Goal: Task Accomplishment & Management: Use online tool/utility

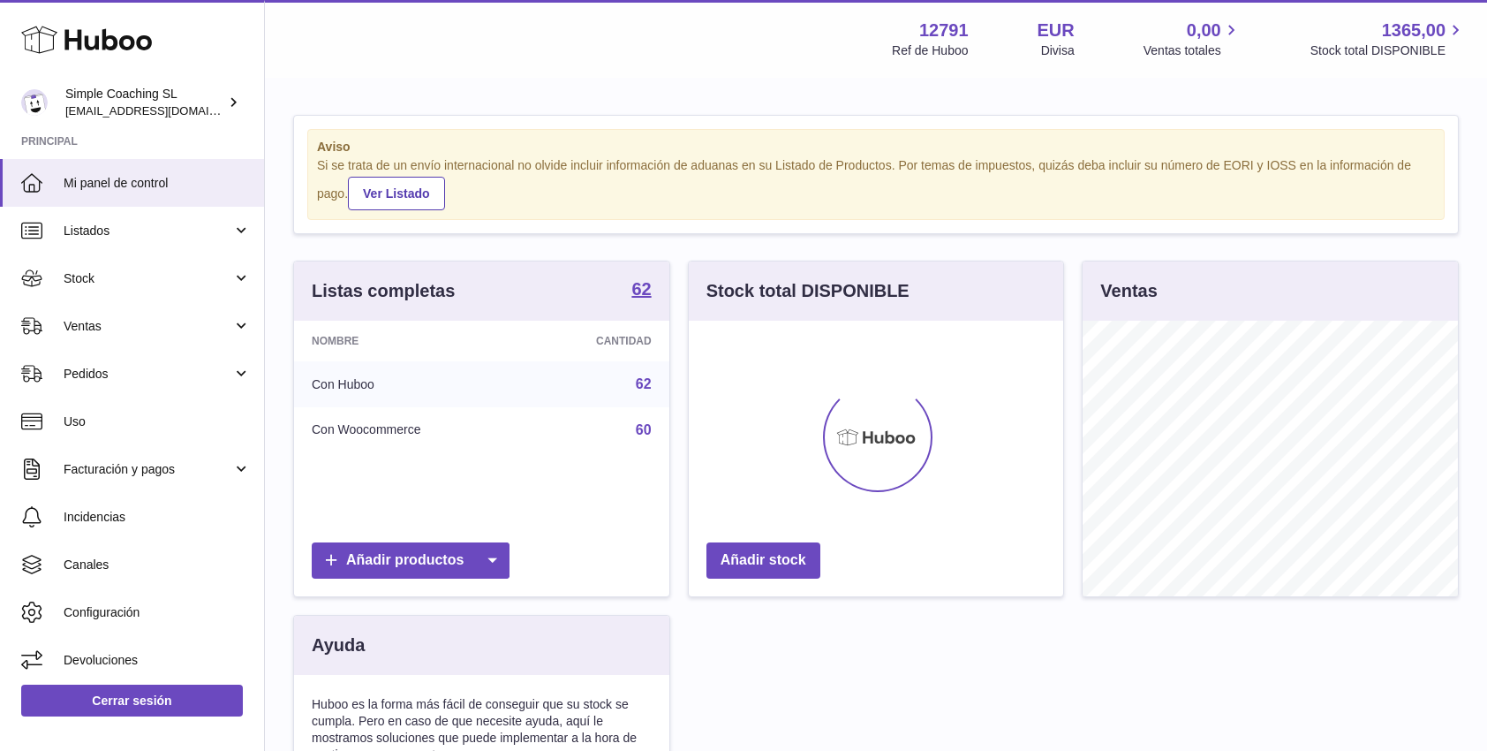
scroll to position [276, 374]
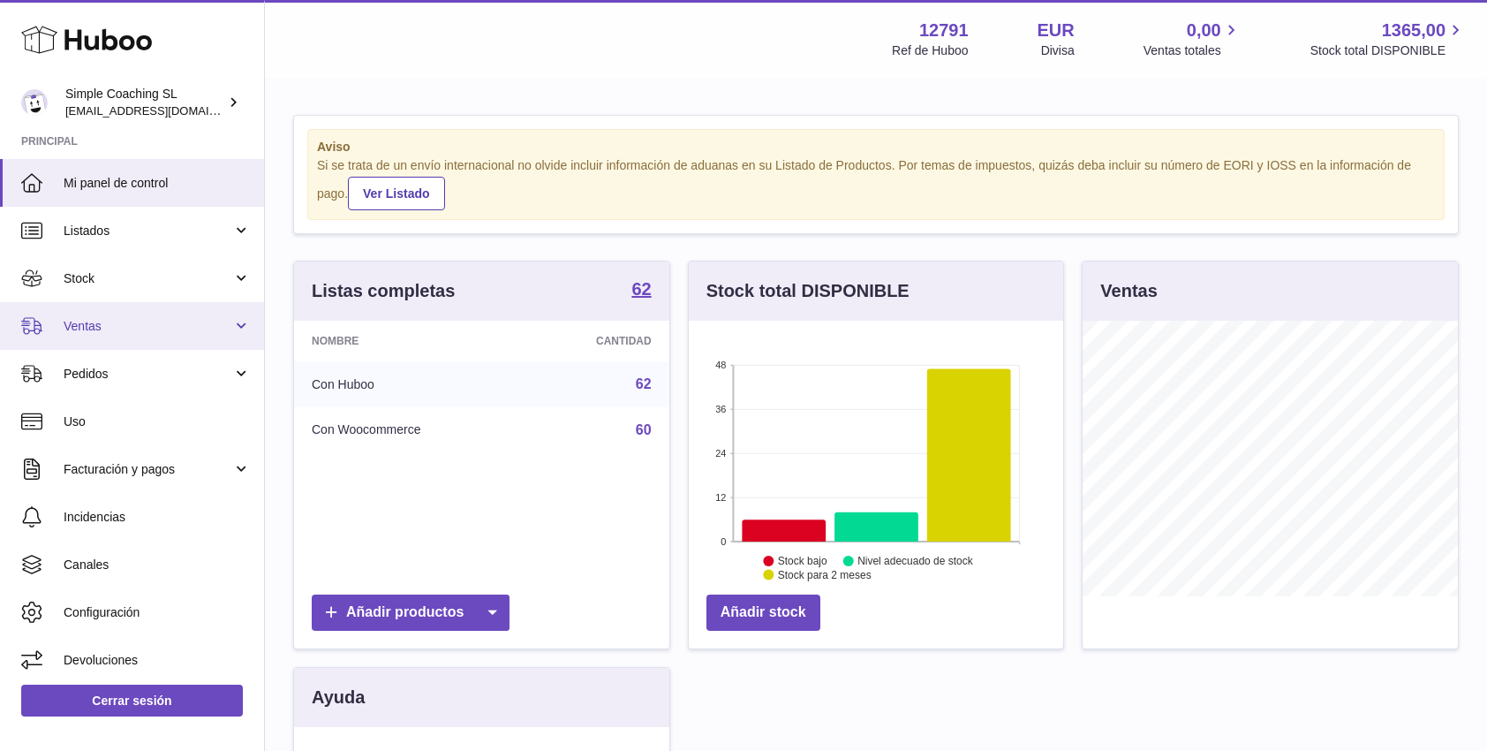
click at [165, 319] on span "Ventas" at bounding box center [148, 326] width 169 height 17
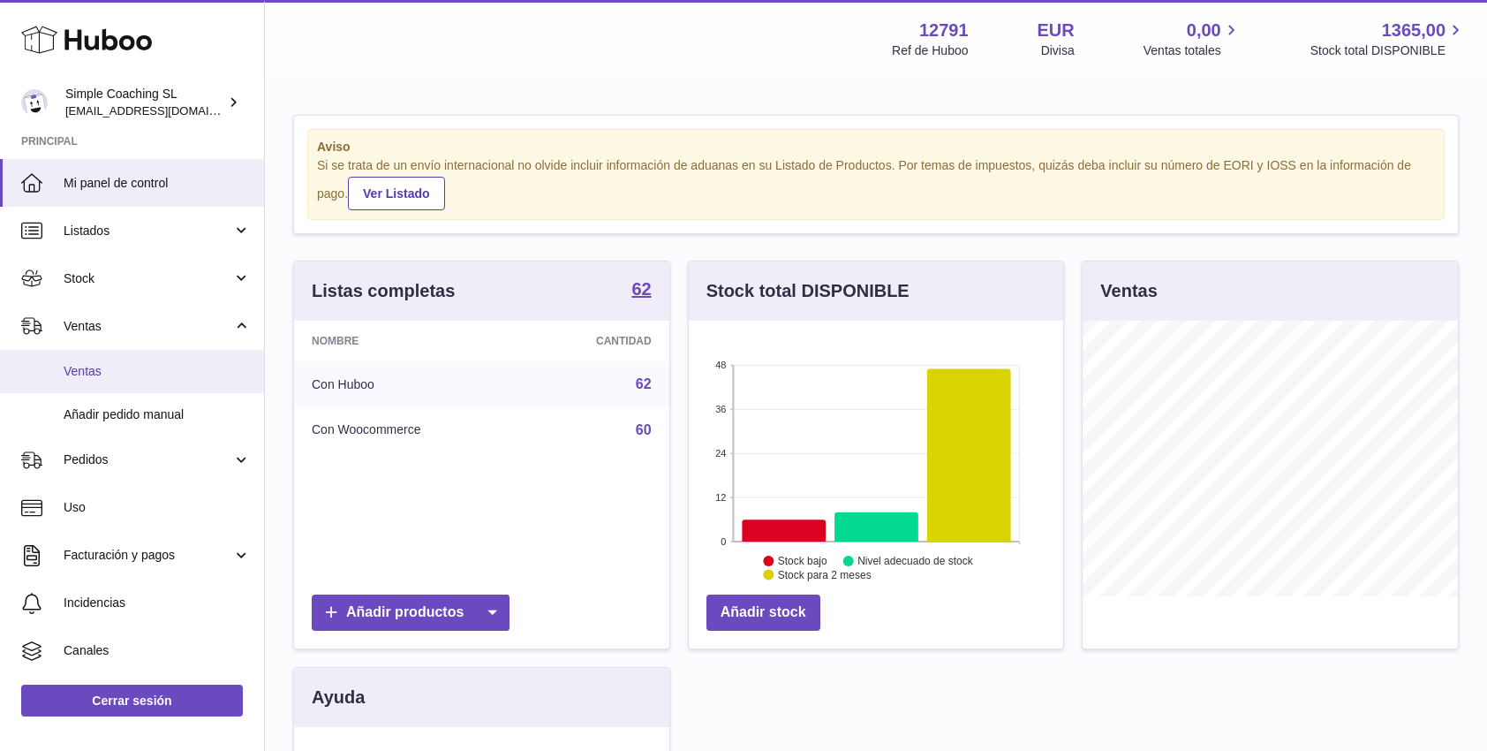
click at [161, 374] on span "Ventas" at bounding box center [157, 371] width 187 height 17
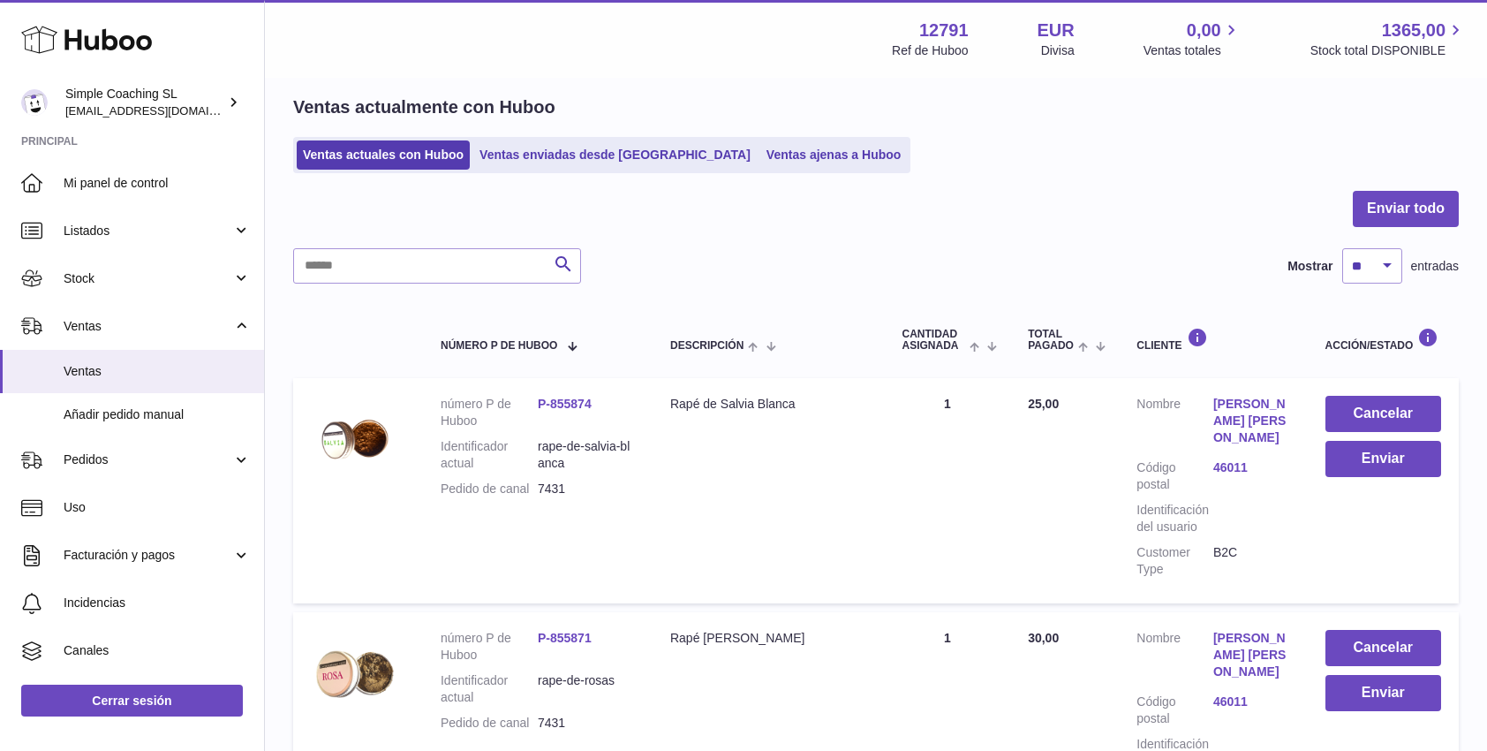
scroll to position [69, 0]
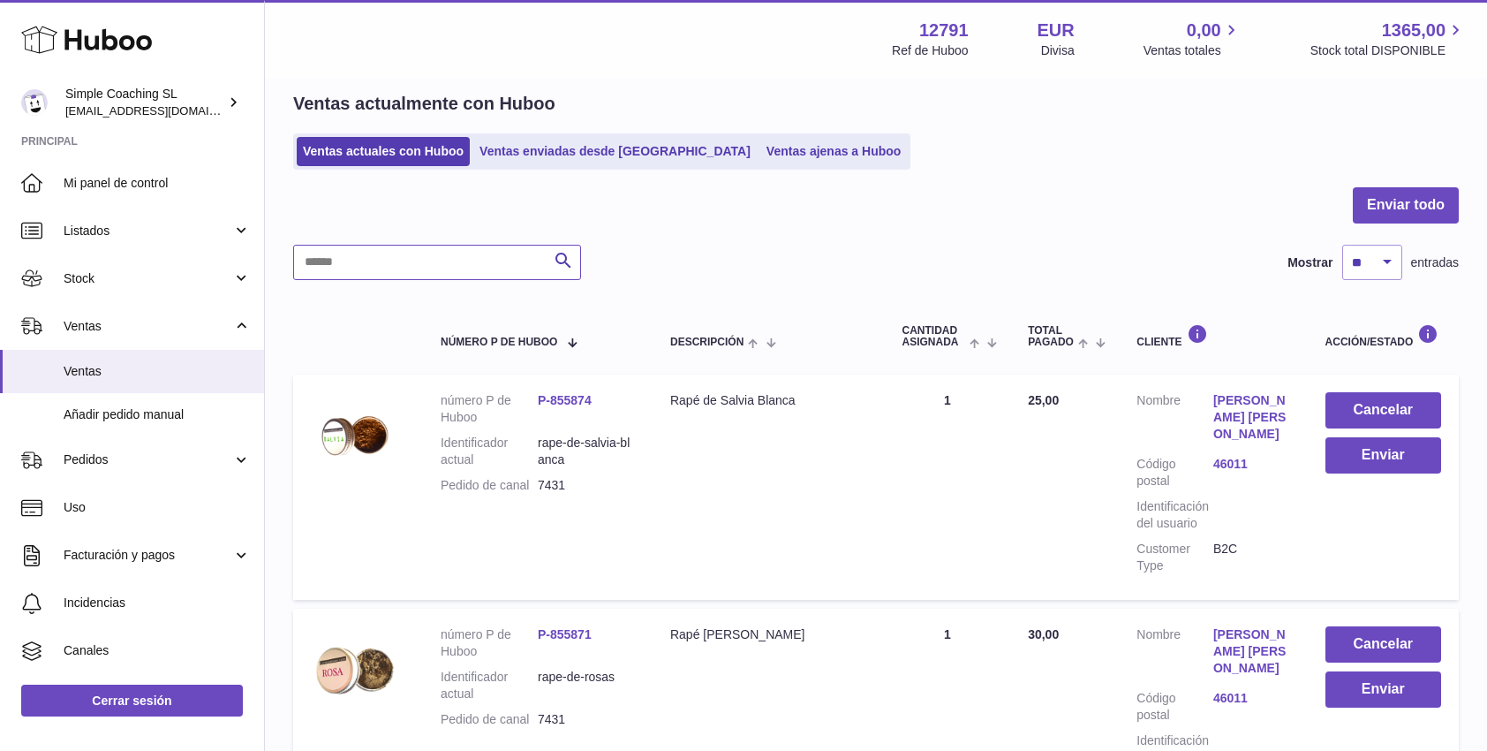
click at [484, 265] on input "text" at bounding box center [437, 262] width 288 height 35
type input "****"
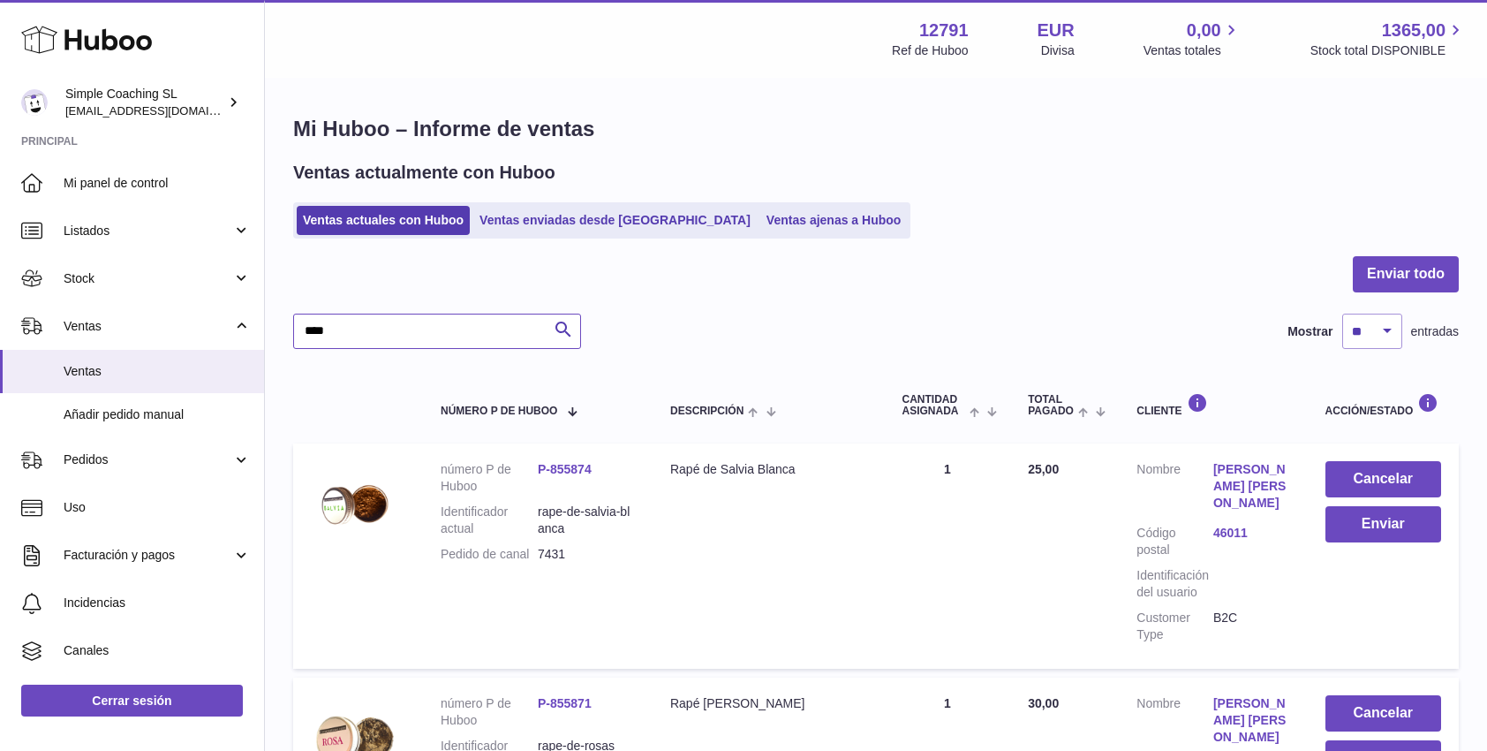
scroll to position [31, 0]
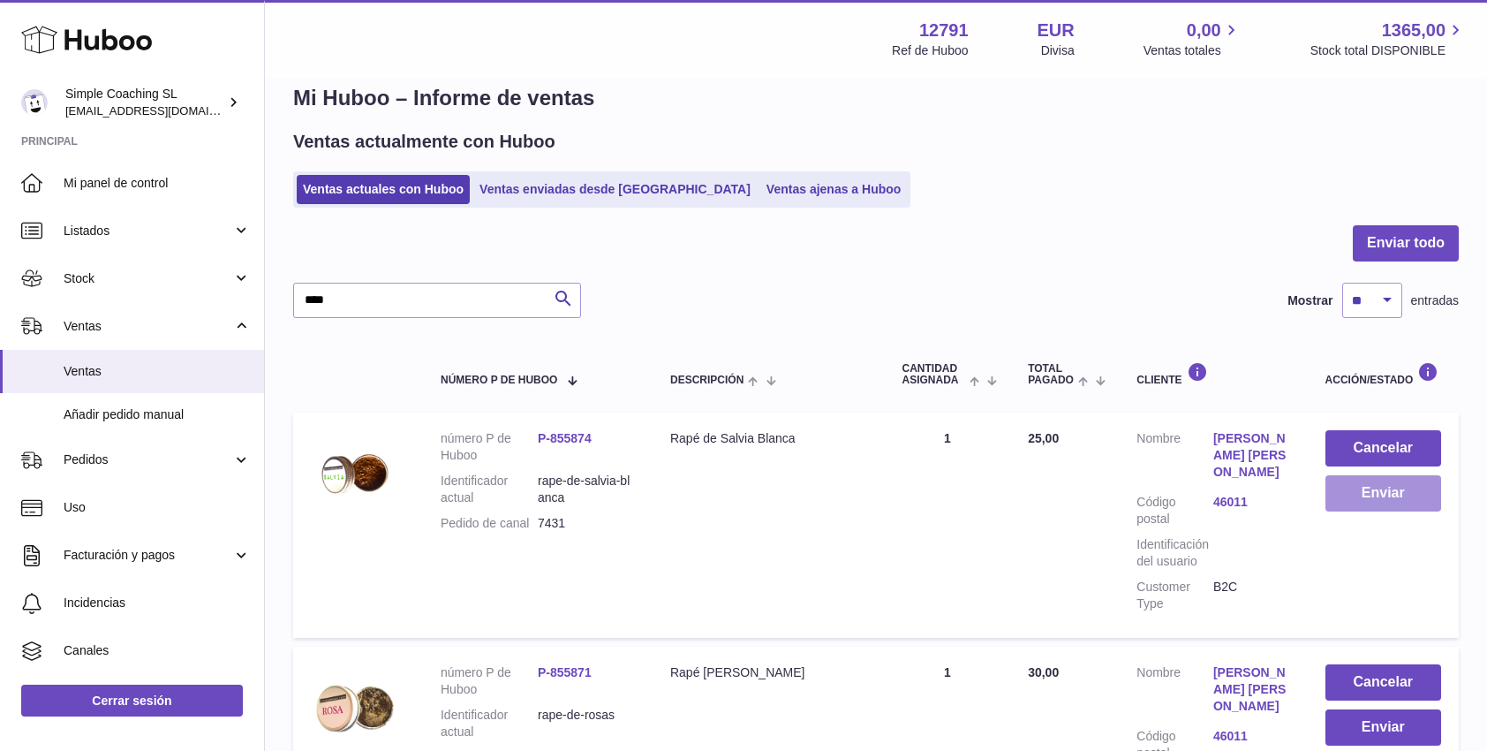
click at [1407, 489] on button "Enviar" at bounding box center [1384, 493] width 116 height 36
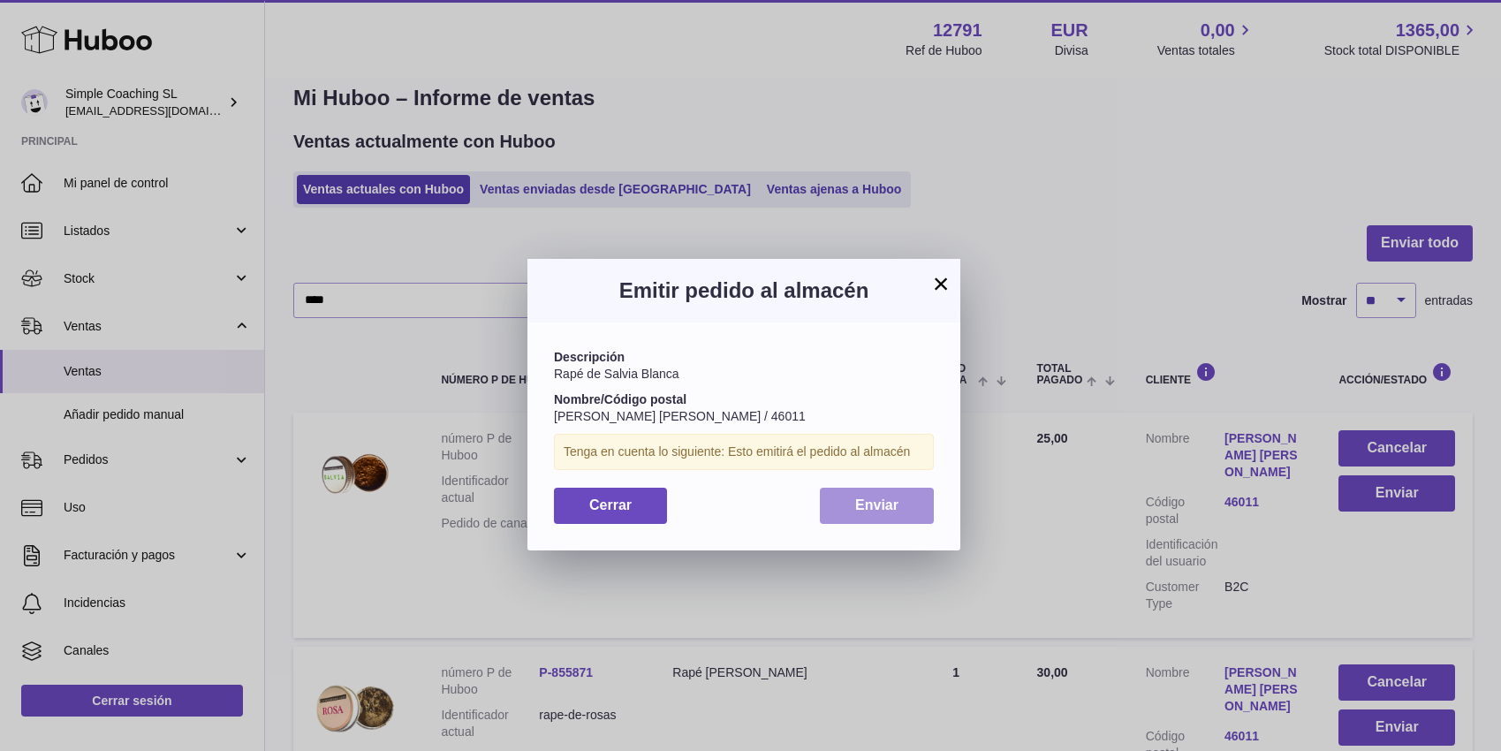
click at [897, 502] on span "Enviar" at bounding box center [876, 504] width 43 height 15
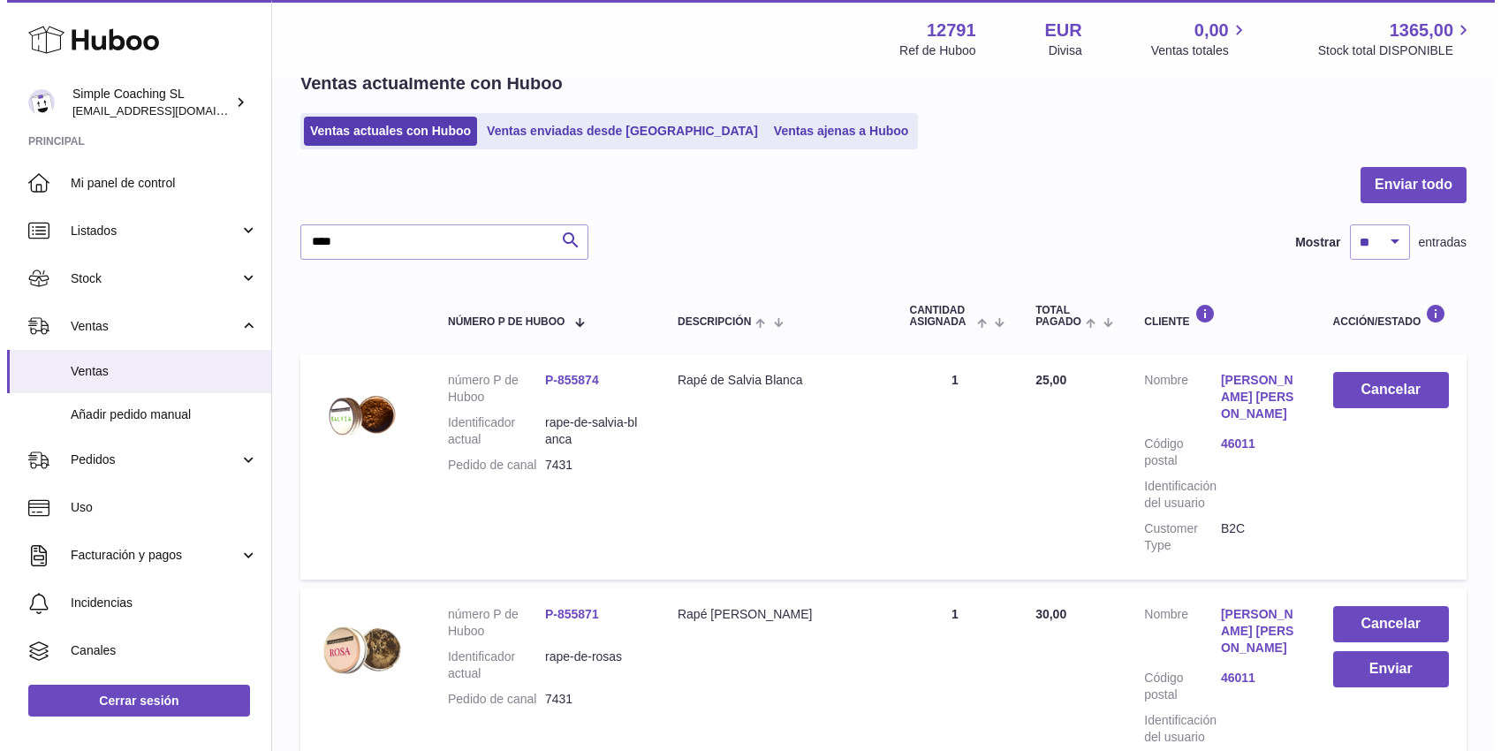
scroll to position [133, 0]
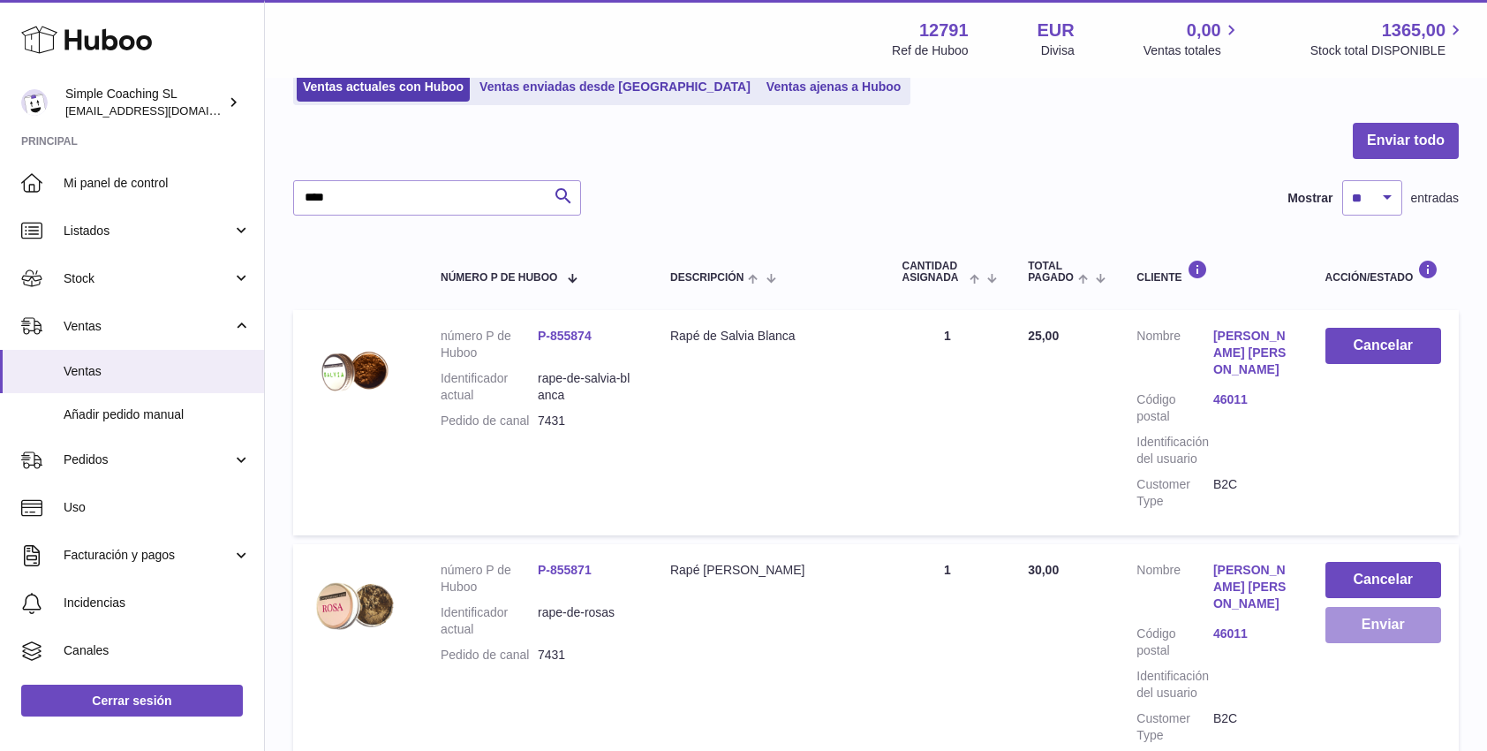
click at [1386, 621] on button "Enviar" at bounding box center [1384, 625] width 116 height 36
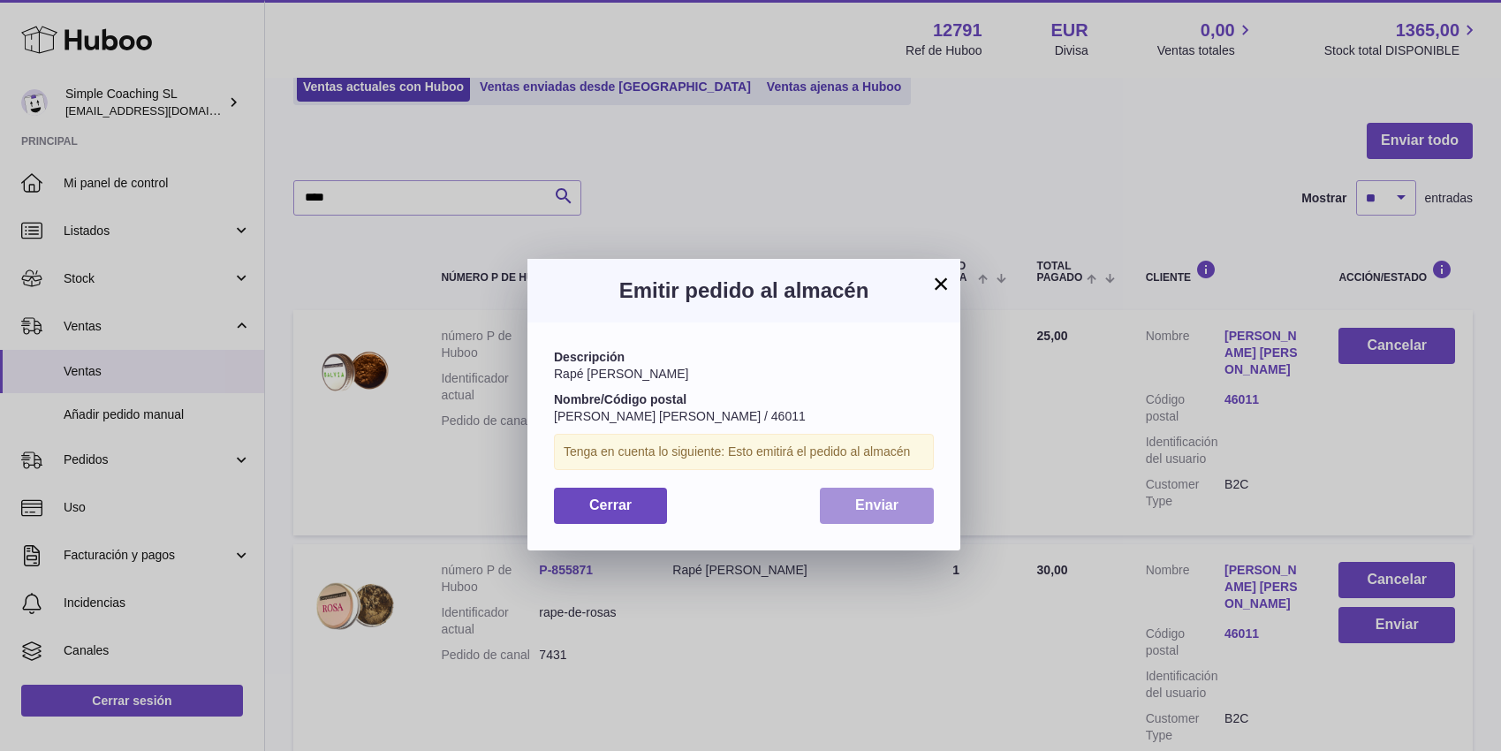
click at [869, 502] on span "Enviar" at bounding box center [876, 504] width 43 height 15
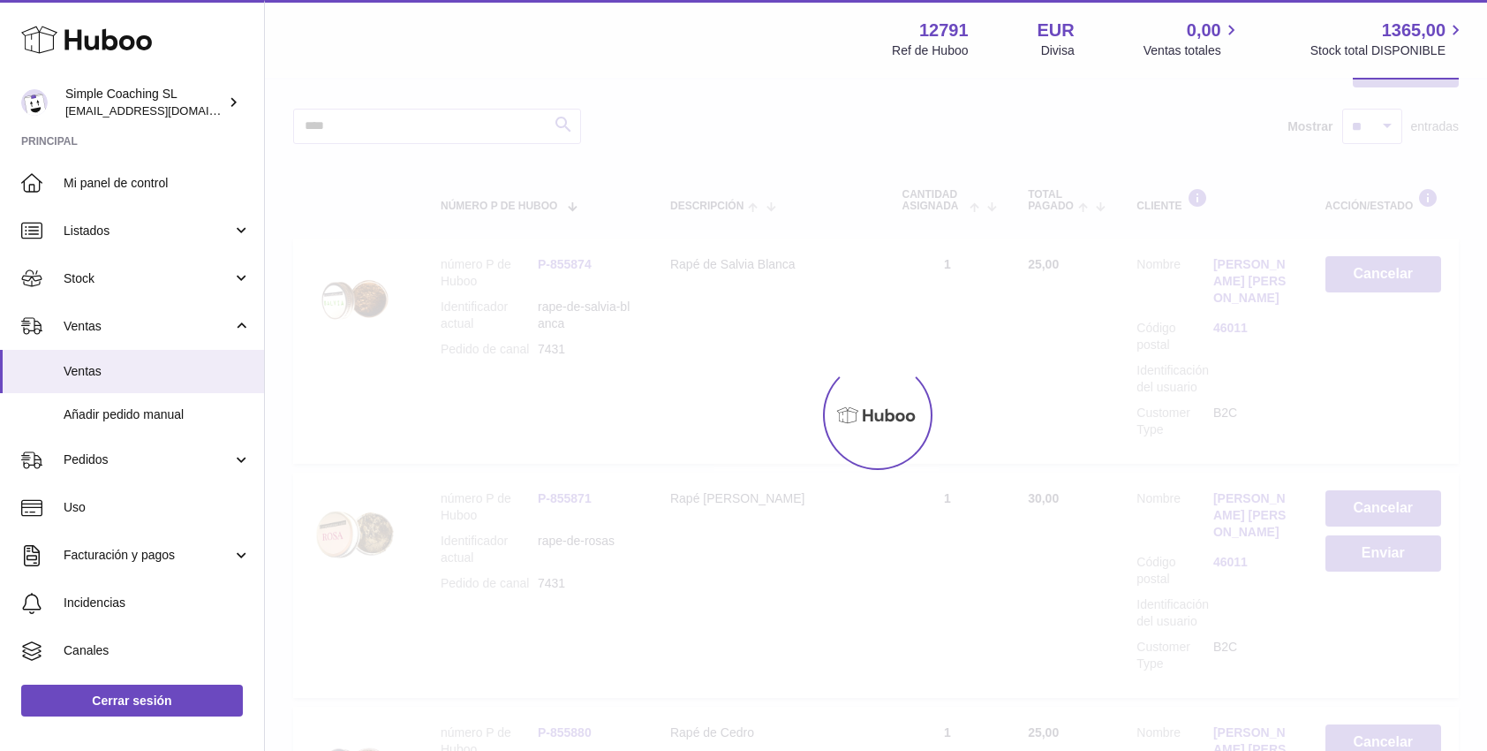
scroll to position [367, 0]
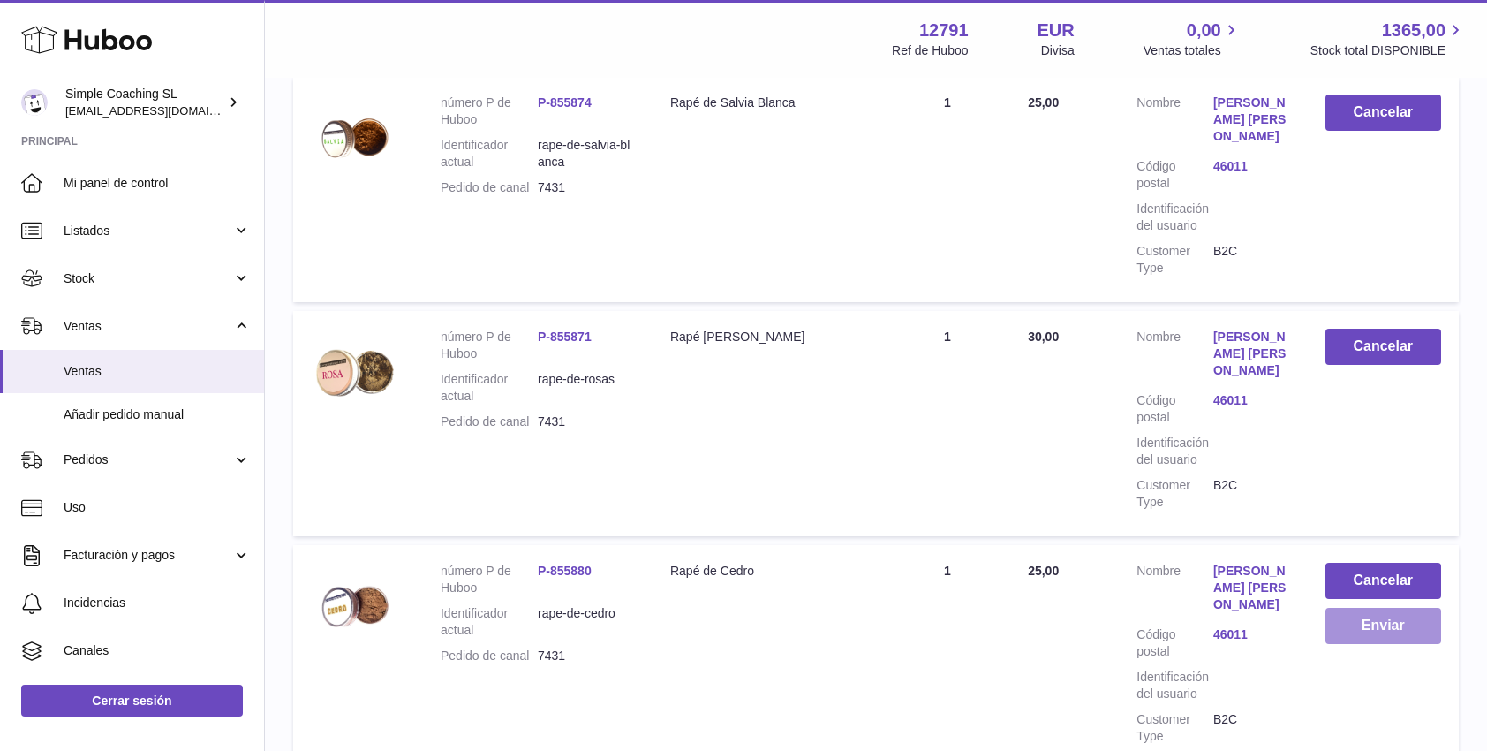
click at [1392, 616] on button "Enviar" at bounding box center [1384, 626] width 116 height 36
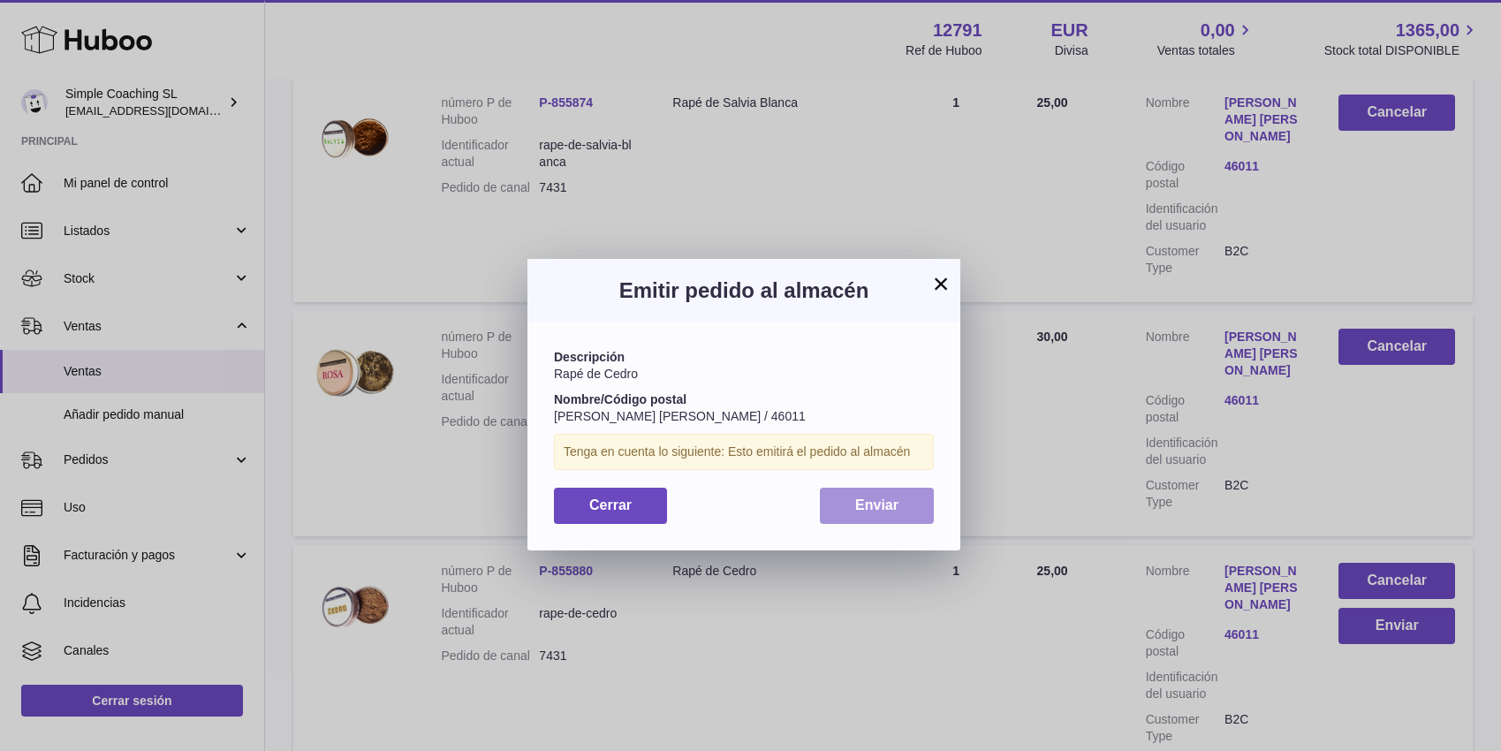
click at [897, 499] on span "Enviar" at bounding box center [876, 504] width 43 height 15
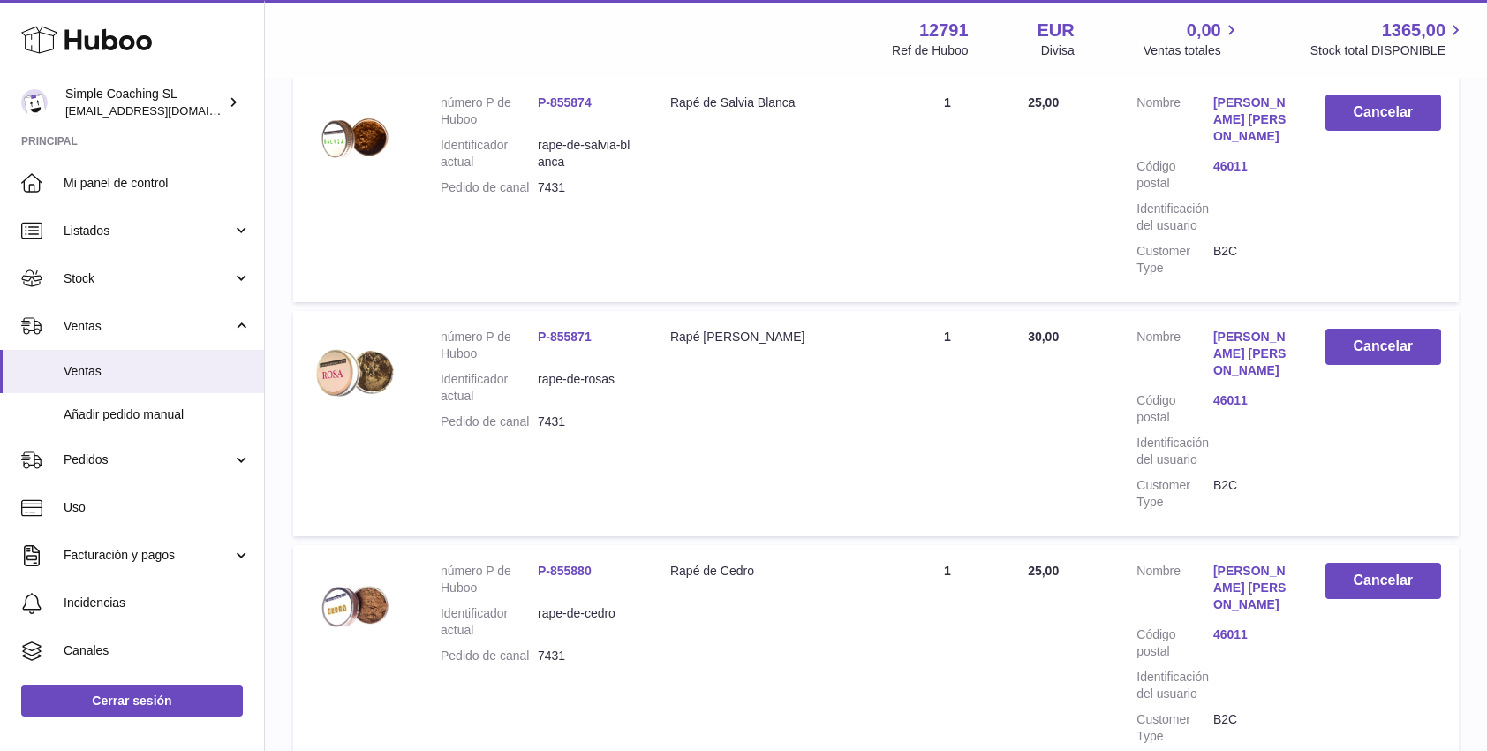
scroll to position [0, 0]
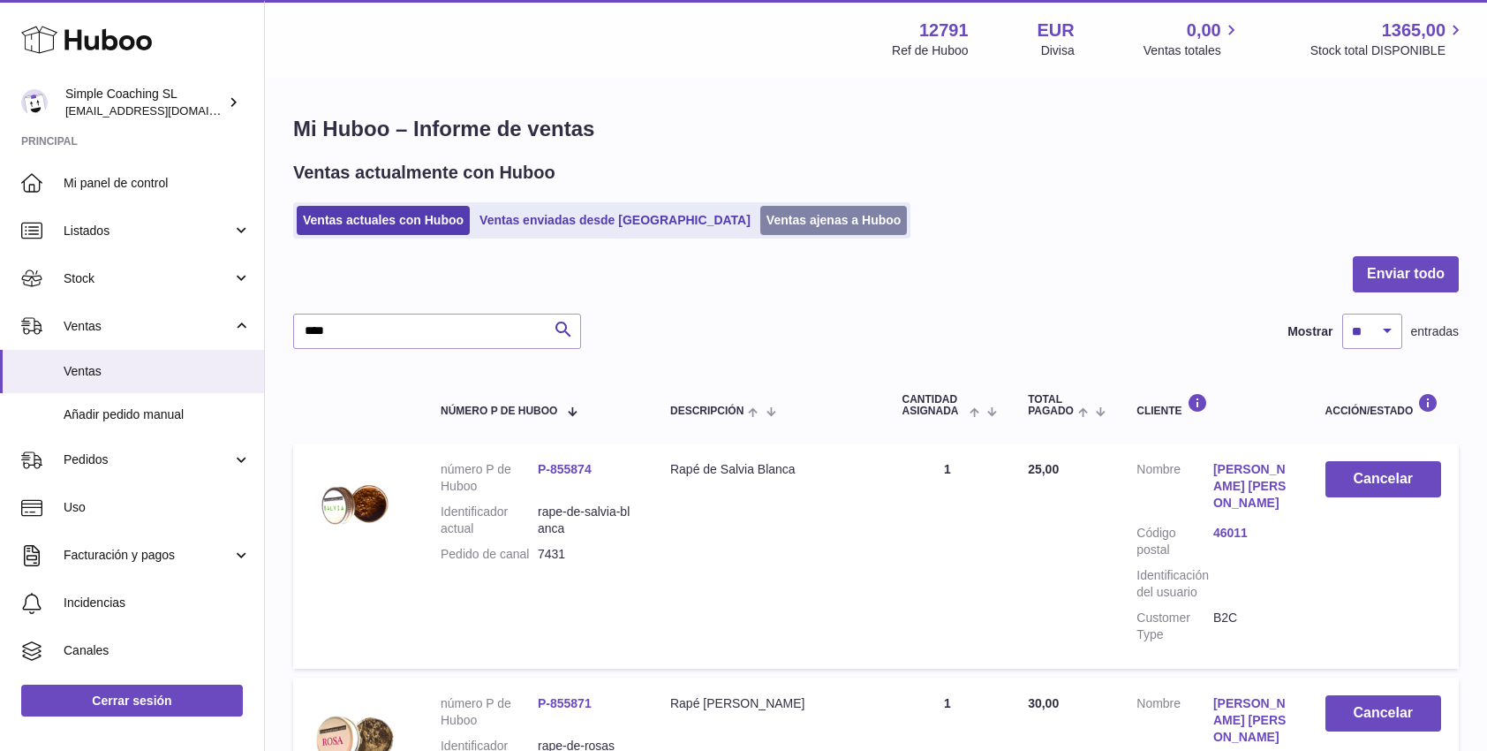
click at [760, 224] on link "Ventas ajenas a Huboo" at bounding box center [833, 220] width 147 height 29
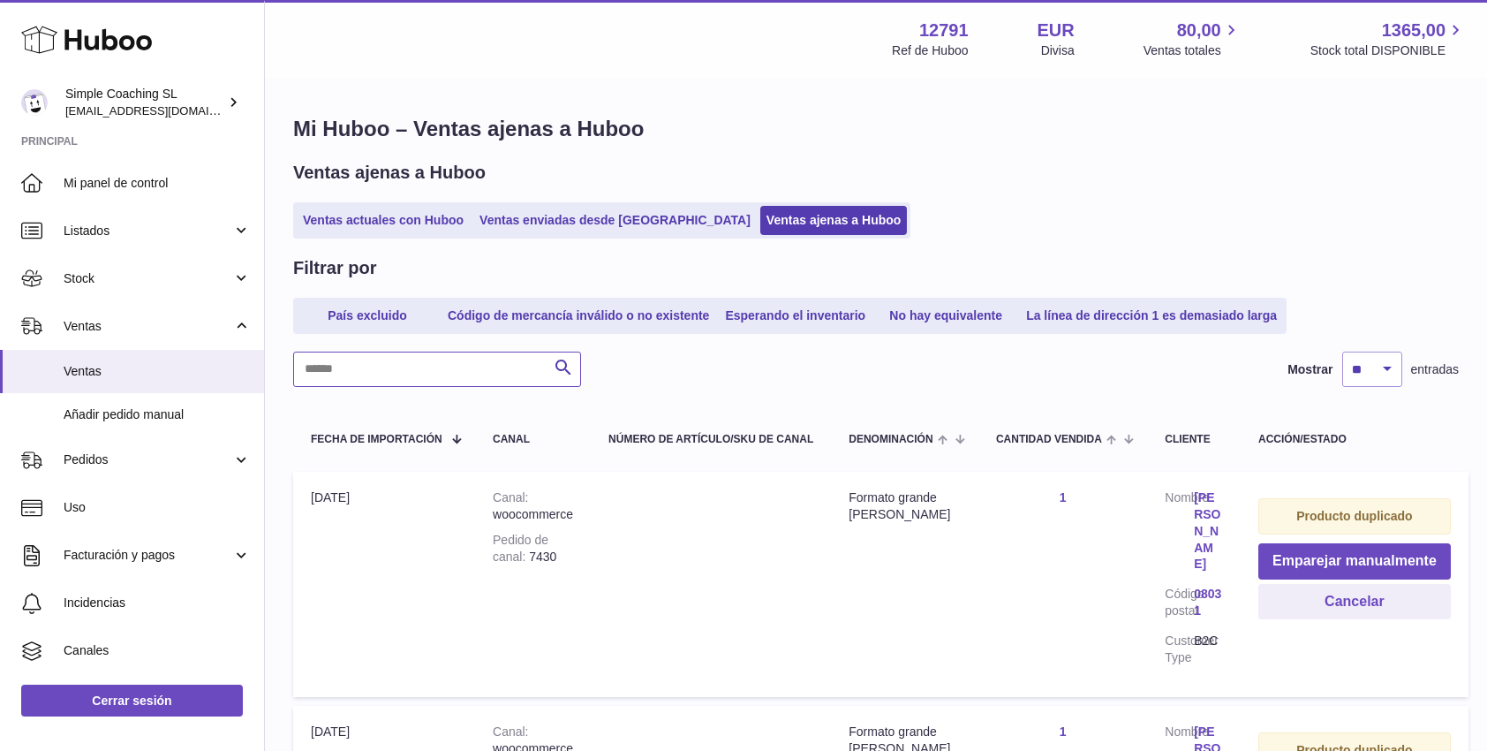
click at [366, 361] on input "text" at bounding box center [437, 369] width 288 height 35
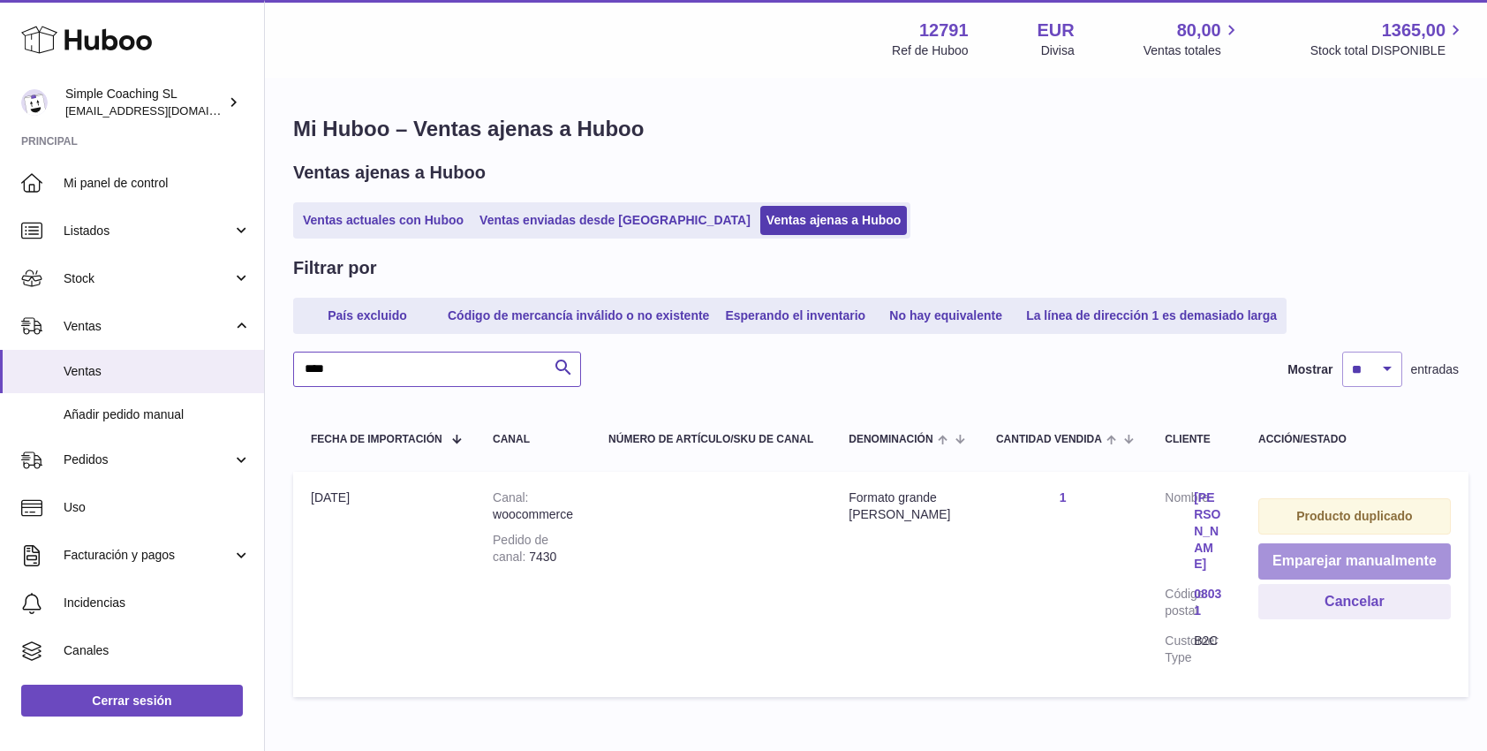
type input "****"
click at [1383, 557] on button "Emparejar manualmente" at bounding box center [1355, 561] width 193 height 36
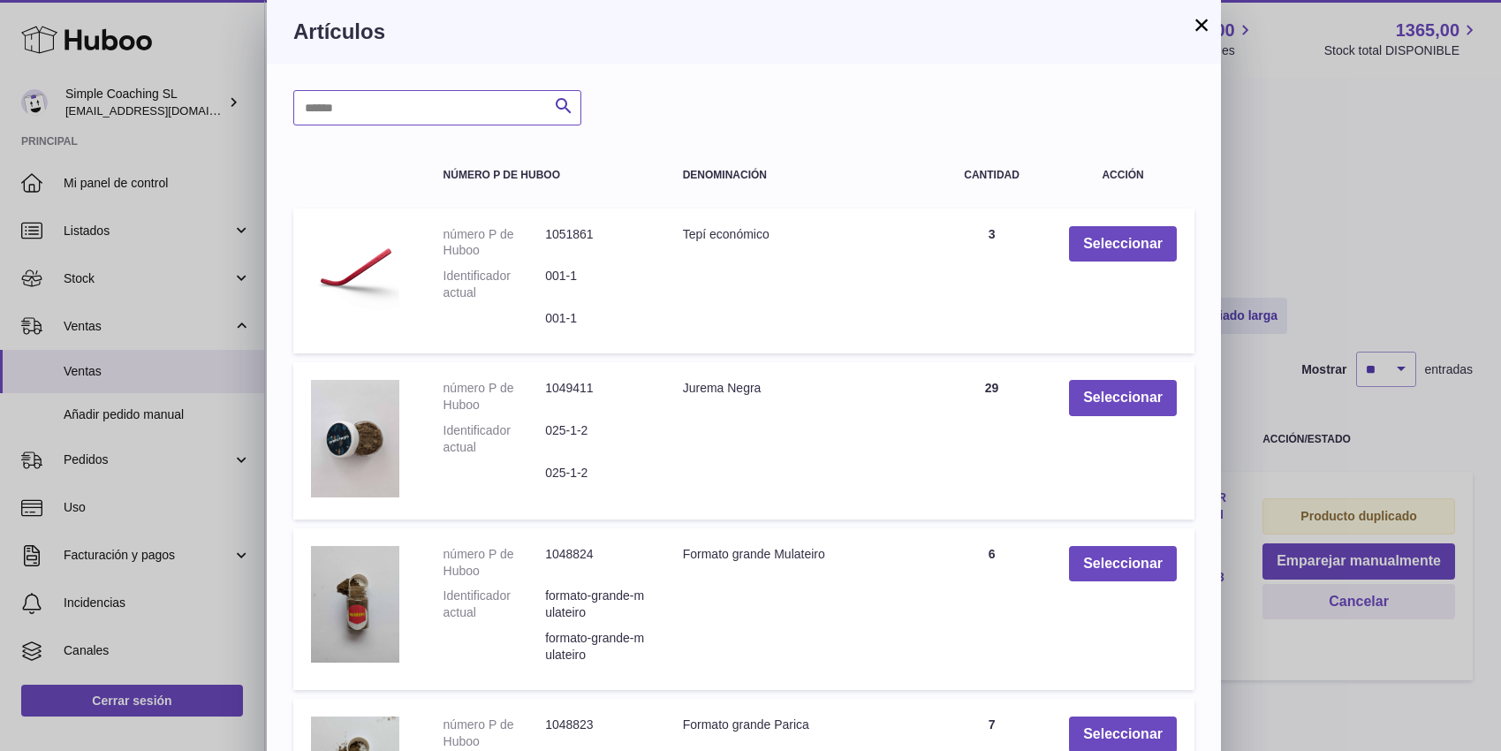
click at [399, 108] on input "text" at bounding box center [437, 107] width 288 height 35
type input "*******"
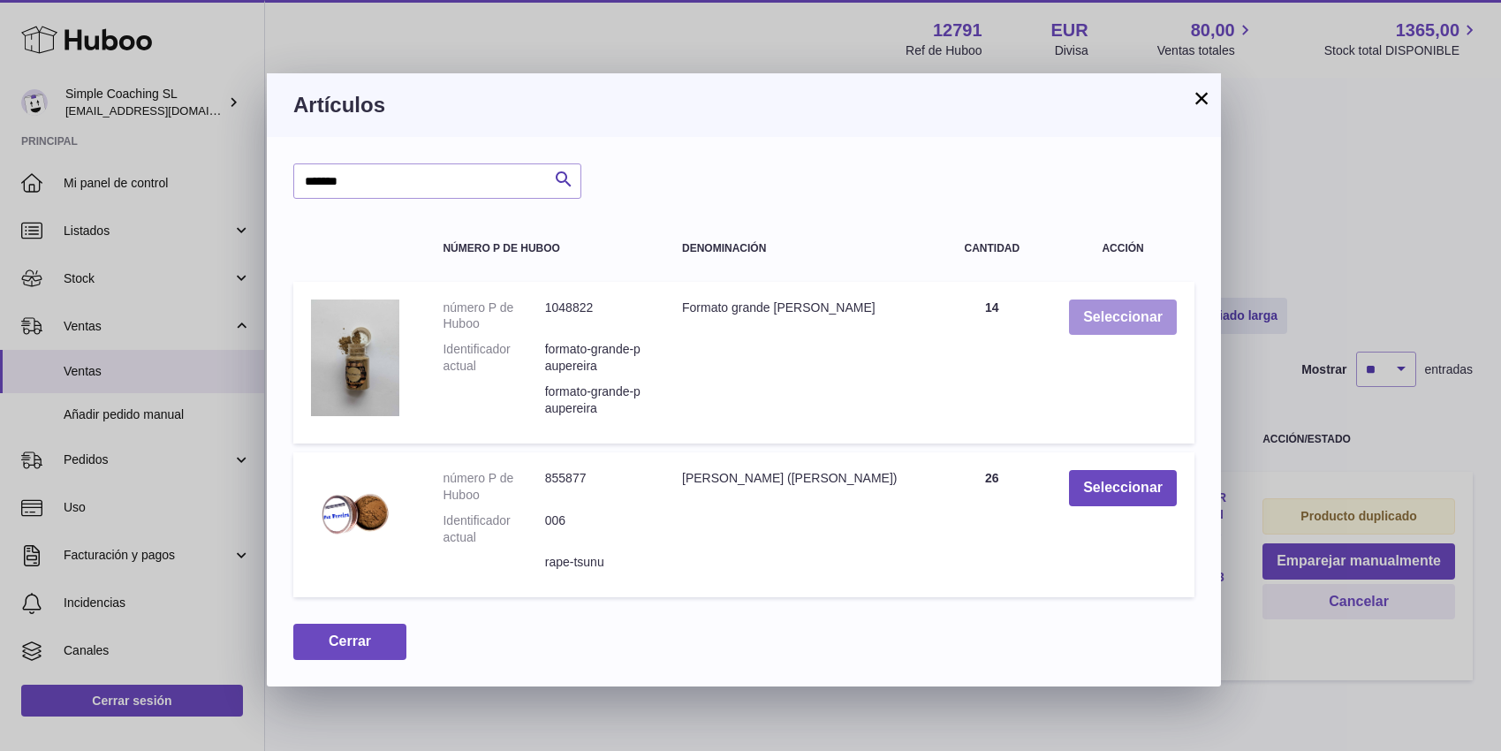
click at [1148, 328] on button "Seleccionar" at bounding box center [1123, 317] width 108 height 36
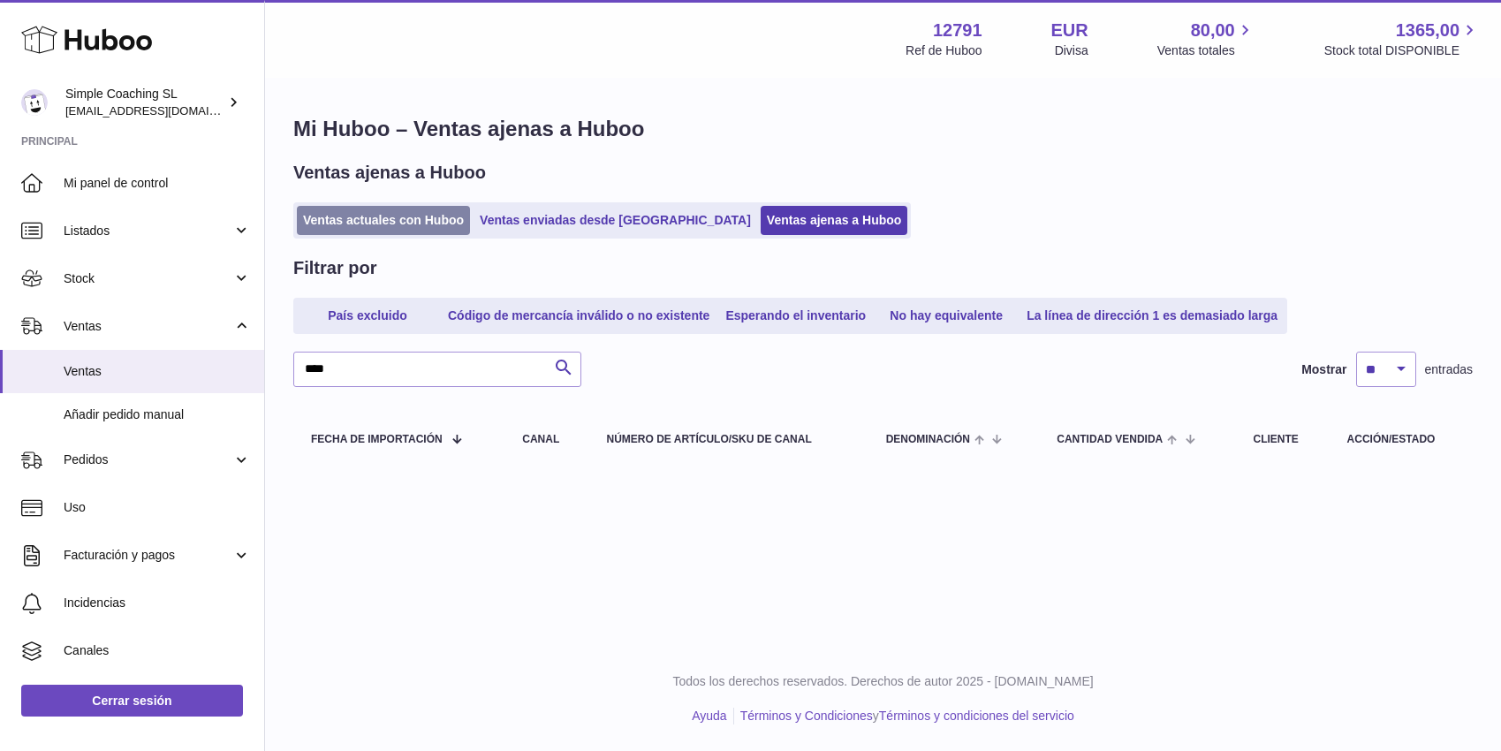
drag, startPoint x: 382, startPoint y: 234, endPoint x: 385, endPoint y: 223, distance: 12.0
click at [382, 232] on ul "Ventas actuales con Huboo Ventas enviadas desde Huboo Ventas ajenas a Huboo" at bounding box center [601, 220] width 617 height 36
click at [386, 216] on link "Ventas actuales con Huboo" at bounding box center [383, 220] width 173 height 29
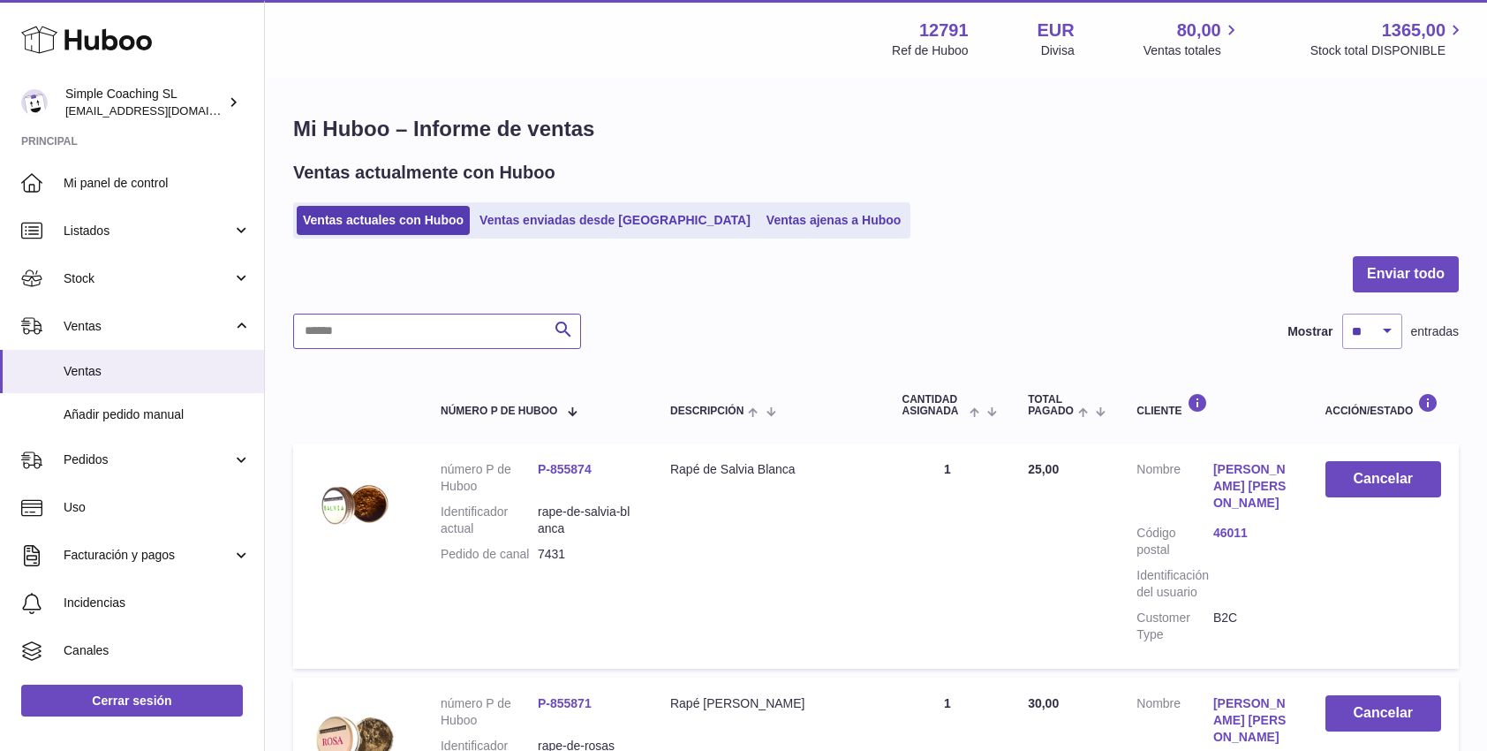
click at [393, 330] on input "text" at bounding box center [437, 331] width 288 height 35
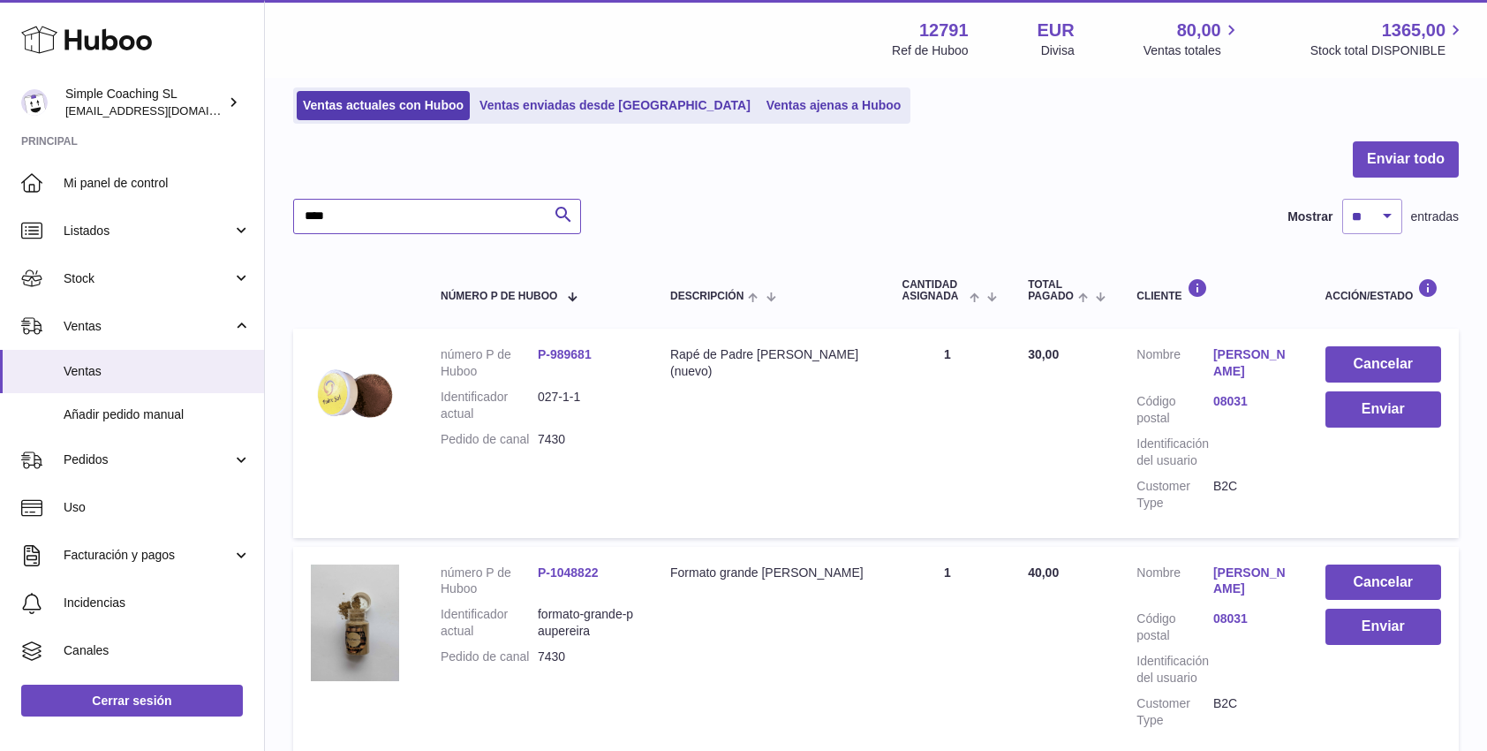
scroll to position [201, 0]
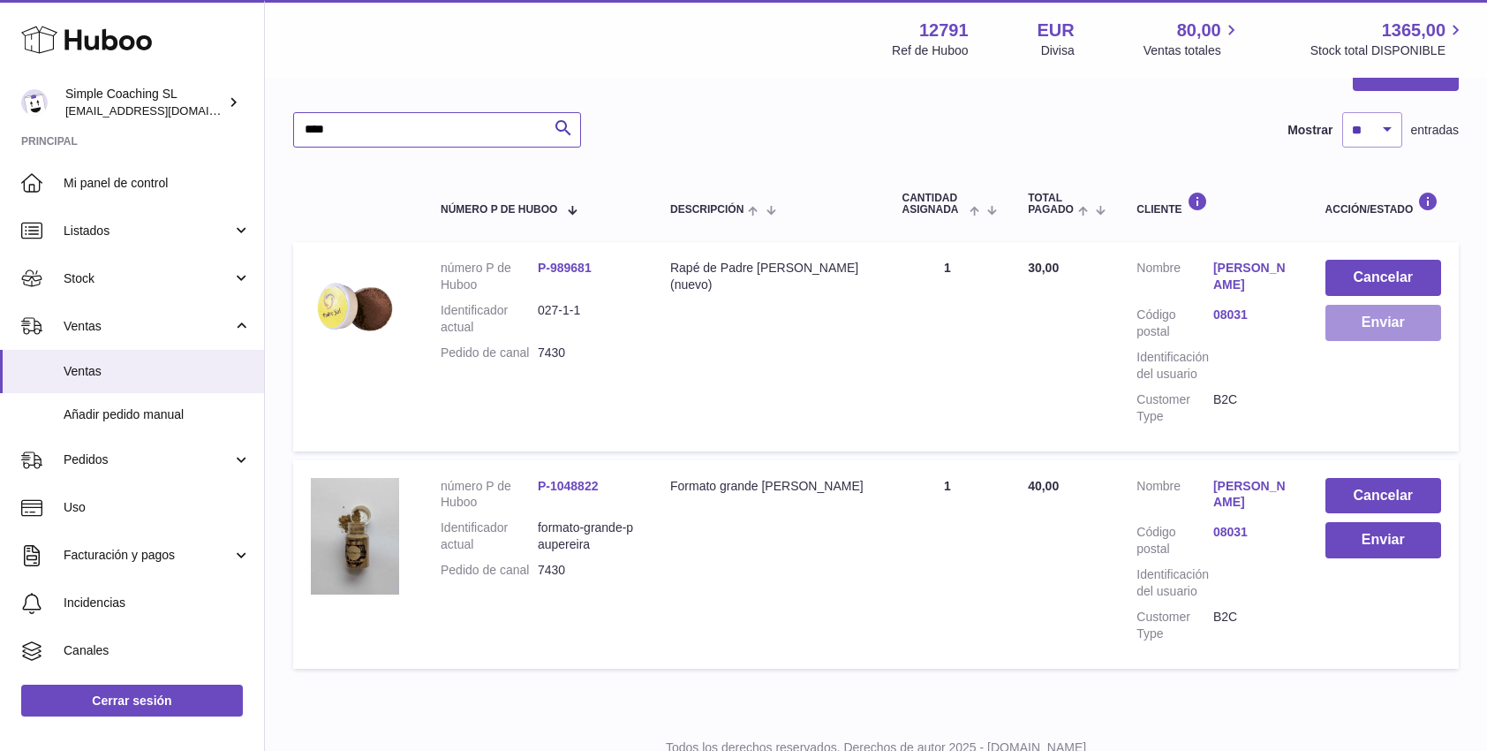
type input "****"
click at [1365, 329] on button "Enviar" at bounding box center [1384, 323] width 116 height 36
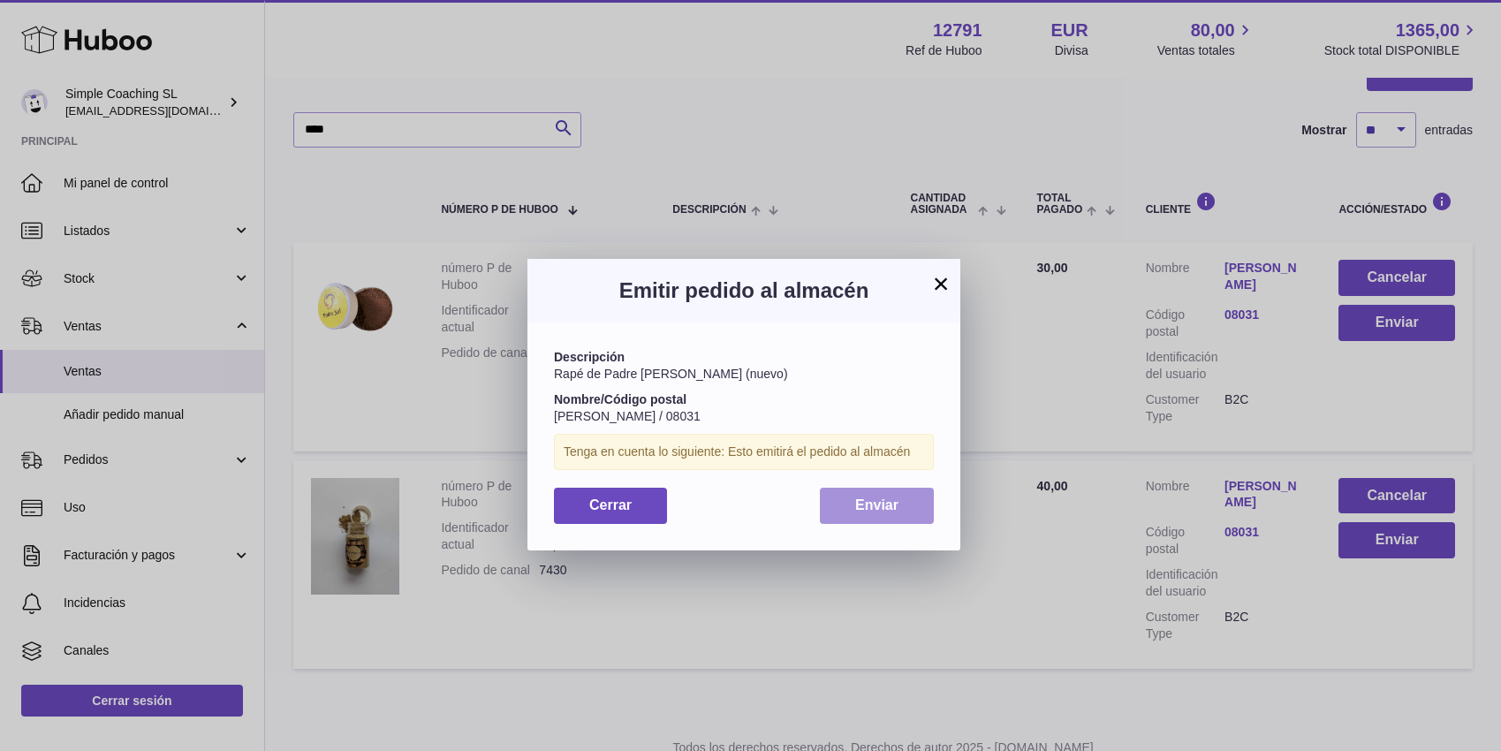
click at [857, 510] on button "Enviar" at bounding box center [877, 506] width 114 height 36
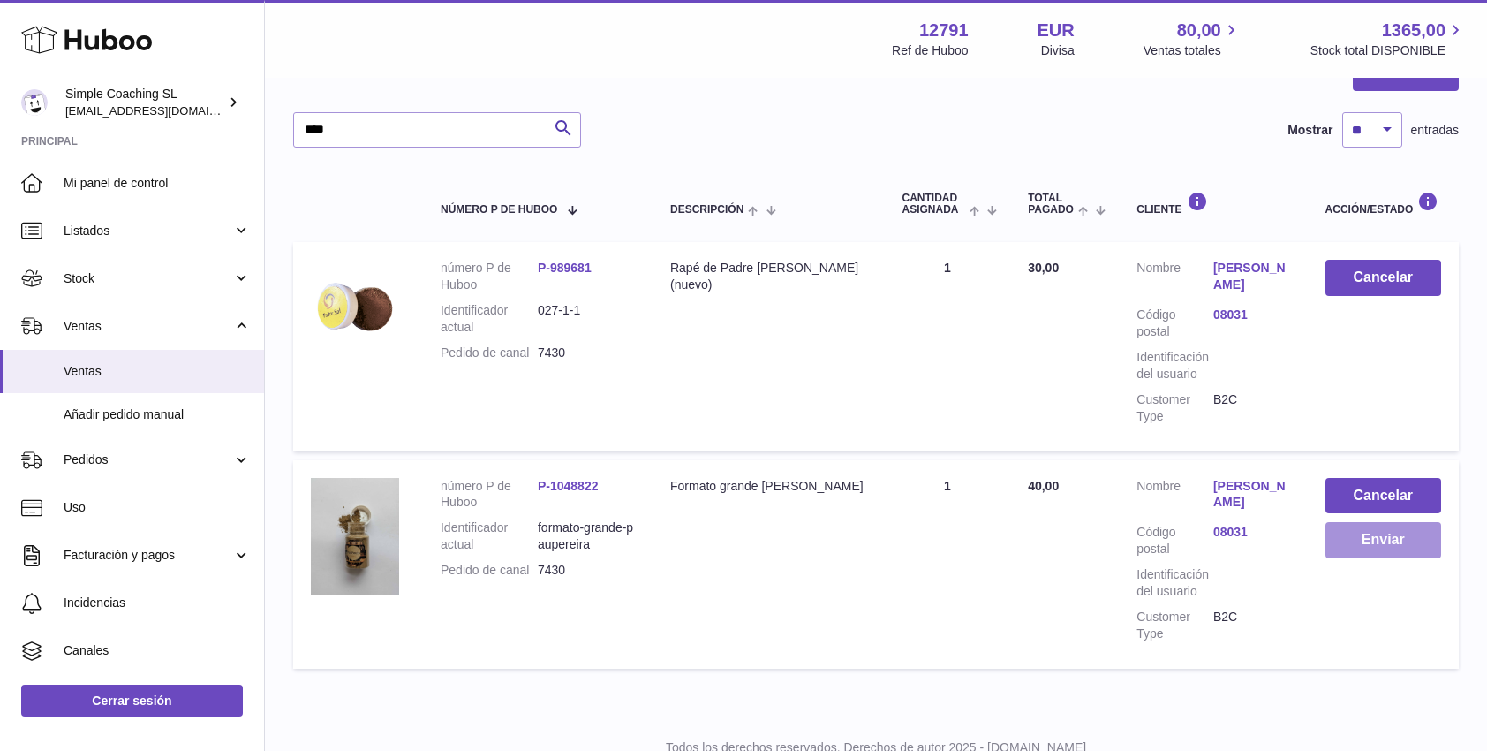
click at [1363, 522] on button "Enviar" at bounding box center [1384, 540] width 116 height 36
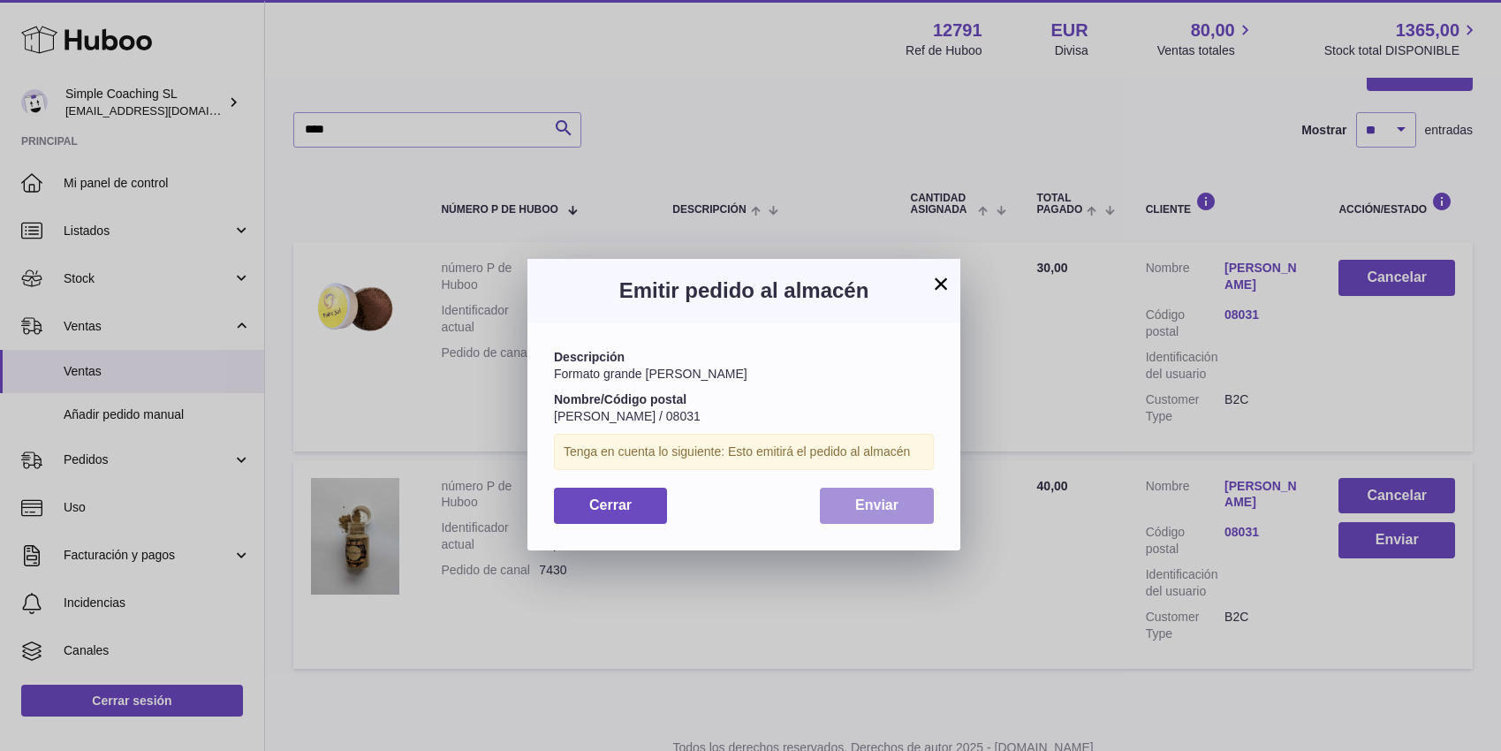
click at [874, 492] on button "Enviar" at bounding box center [877, 506] width 114 height 36
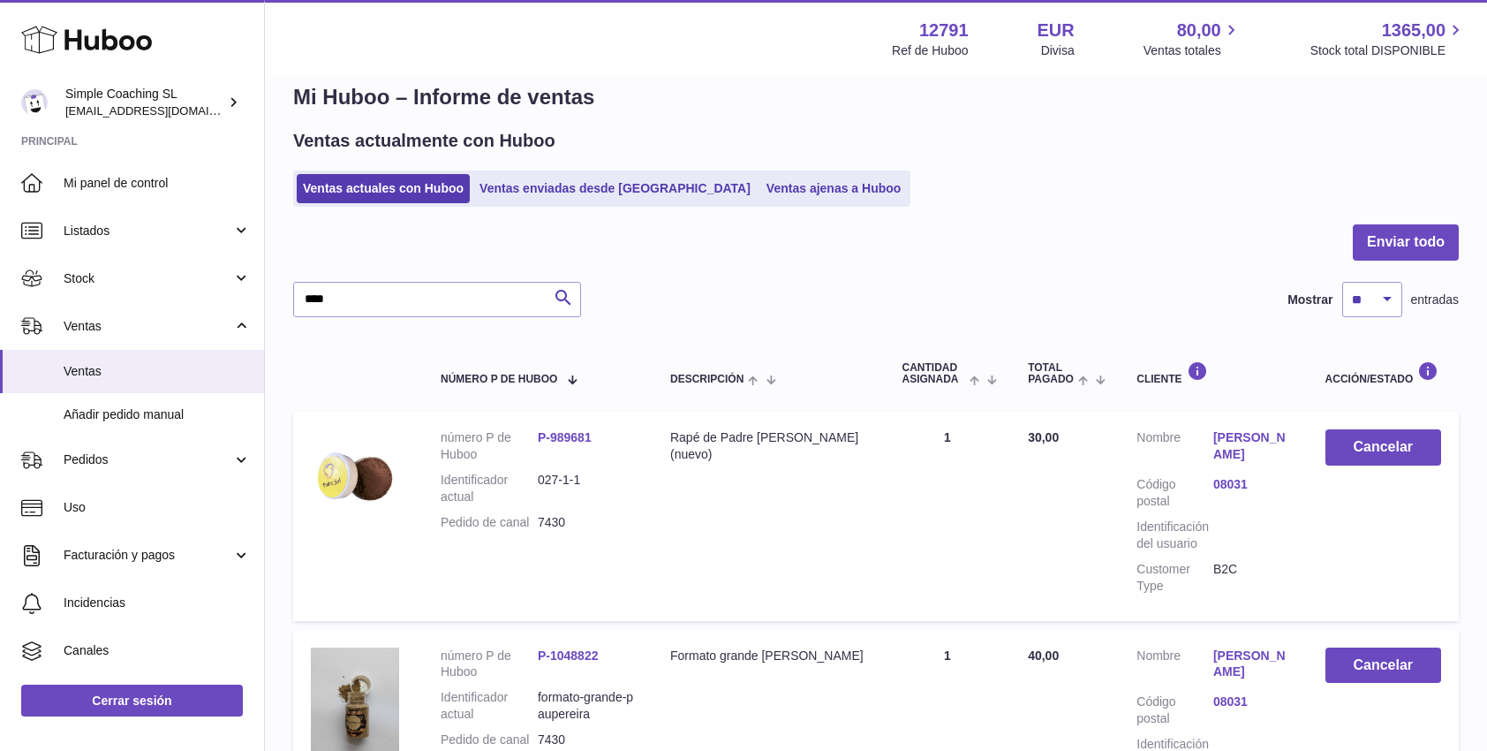
scroll to position [0, 0]
